Goal: Register for event/course

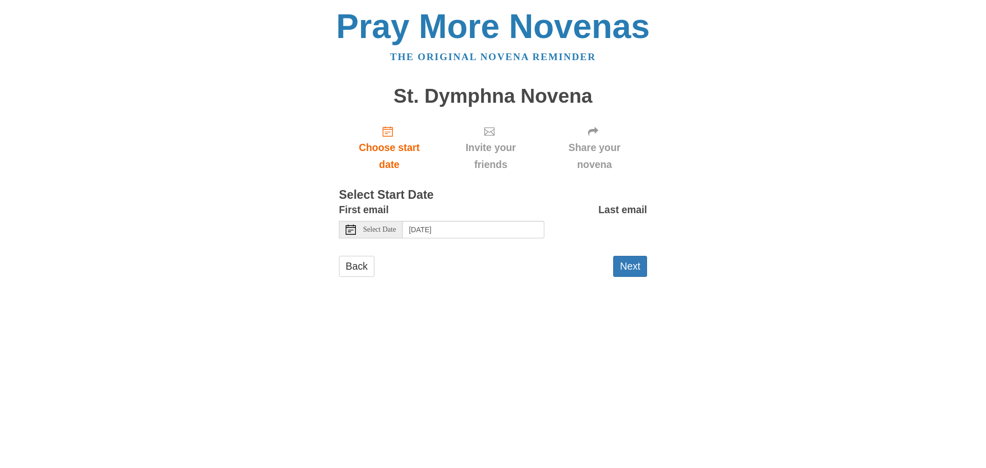
click at [353, 232] on icon at bounding box center [351, 229] width 10 height 10
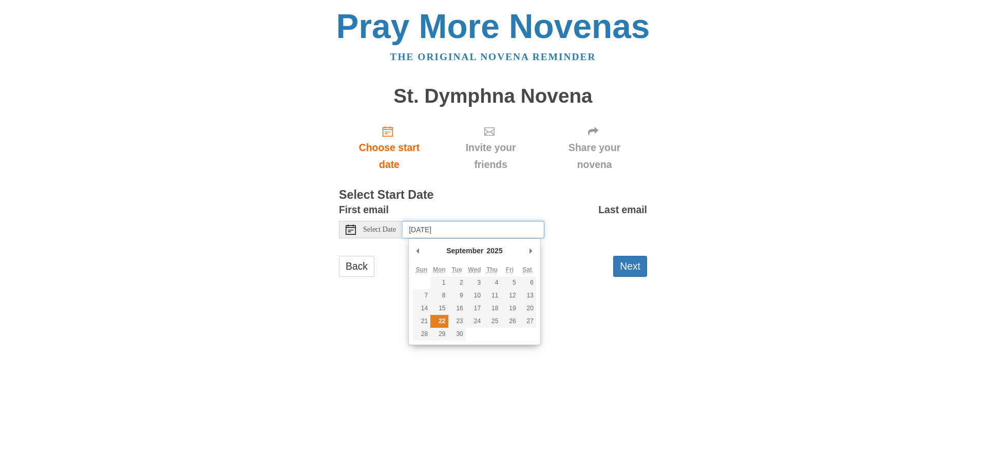
type input "Monday, September 22nd"
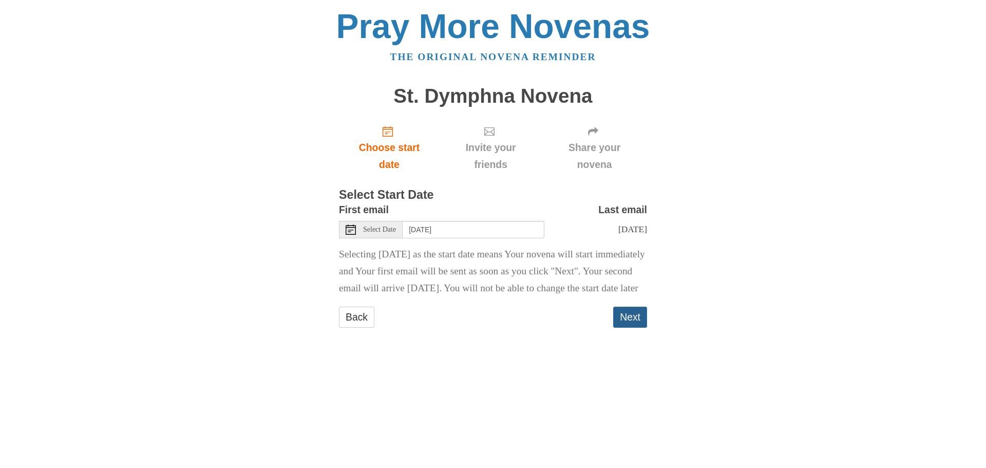
click at [632, 328] on button "Next" at bounding box center [630, 317] width 34 height 21
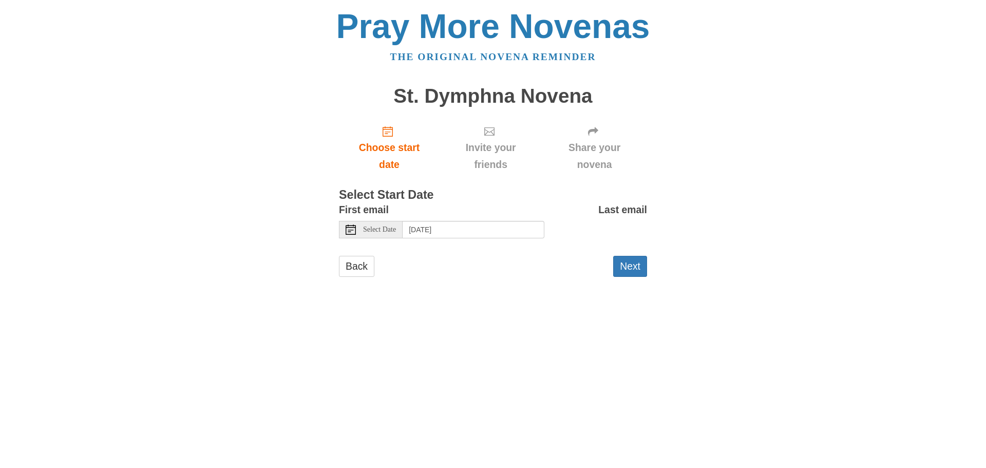
click at [354, 232] on icon at bounding box center [351, 229] width 10 height 10
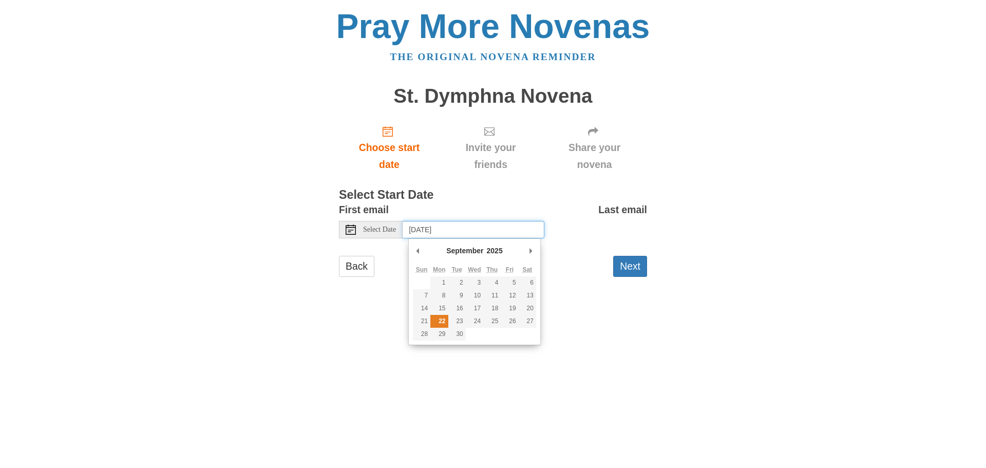
type input "Monday, September 22nd"
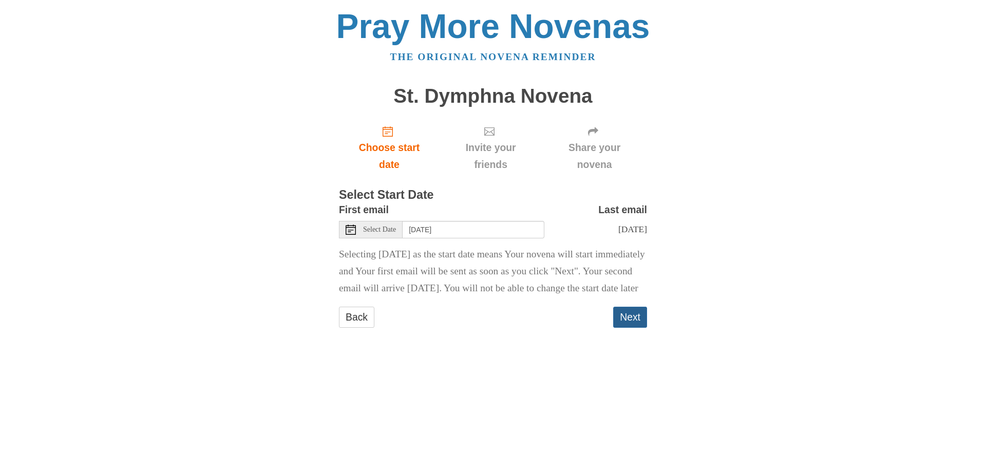
click at [629, 328] on button "Next" at bounding box center [630, 317] width 34 height 21
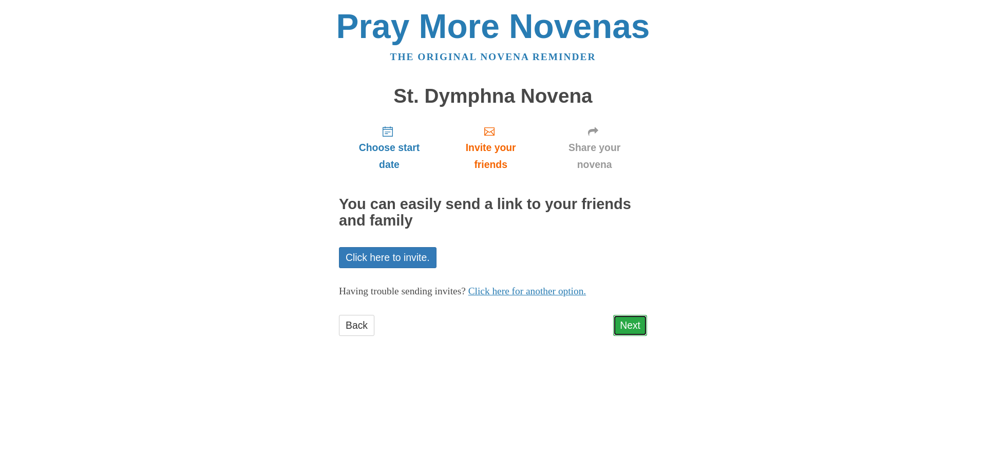
click at [634, 329] on link "Next" at bounding box center [630, 325] width 34 height 21
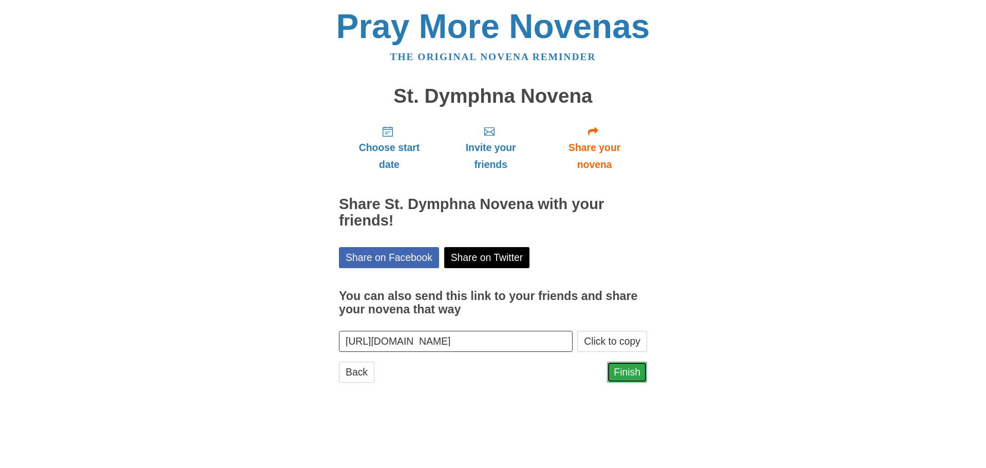
click at [630, 367] on link "Finish" at bounding box center [627, 372] width 40 height 21
